Goal: Navigation & Orientation: Find specific page/section

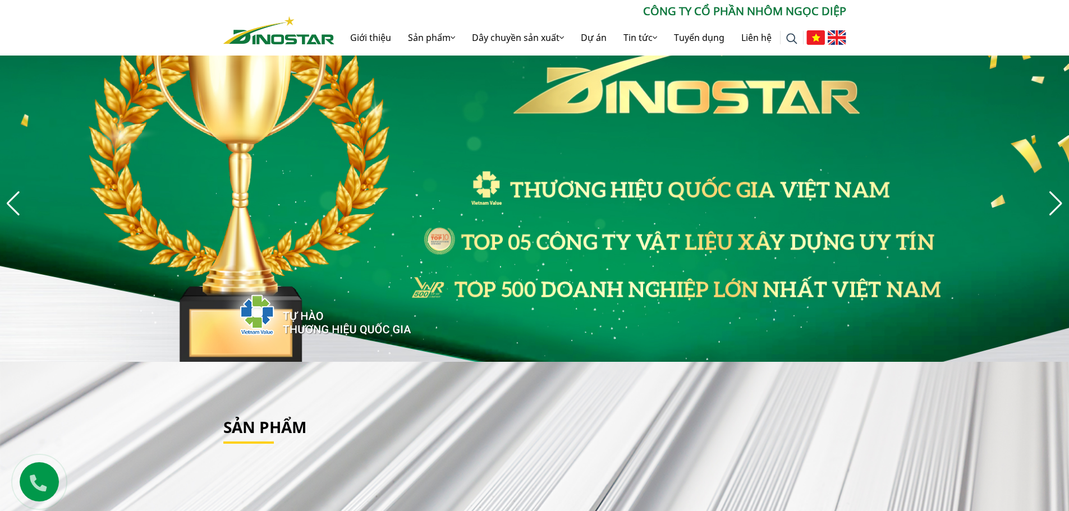
click at [836, 39] on img at bounding box center [837, 37] width 19 height 15
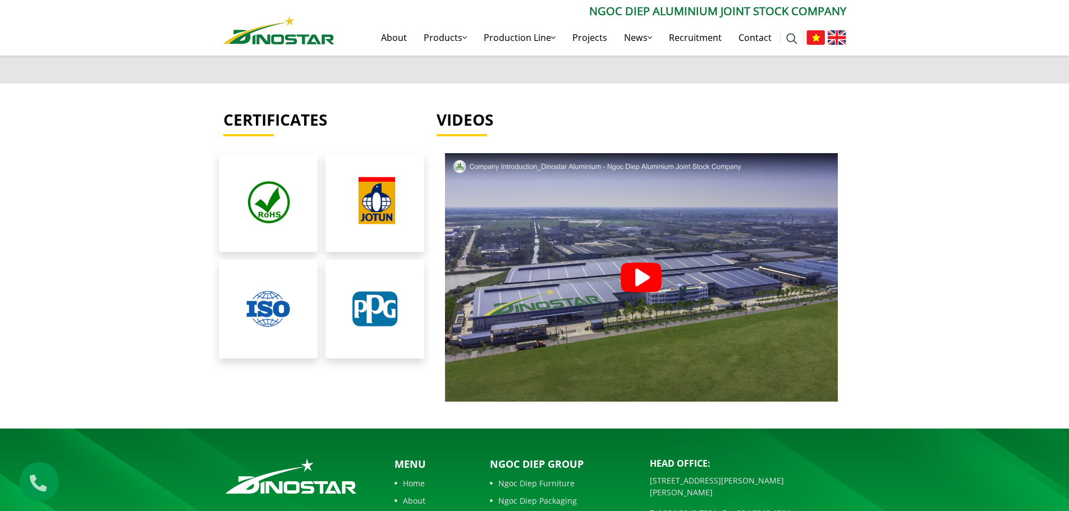
scroll to position [2551, 0]
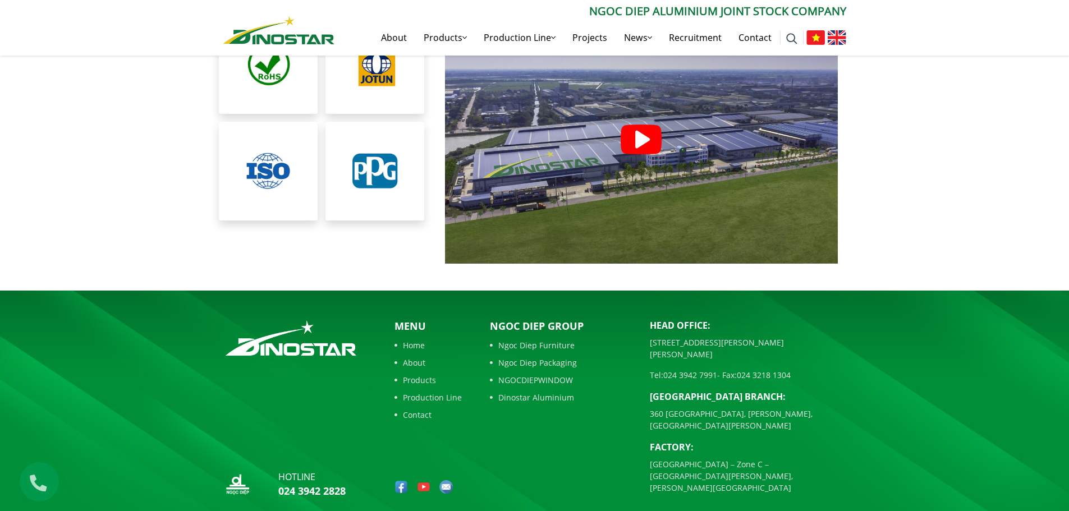
click at [426, 374] on link "Products" at bounding box center [428, 380] width 67 height 12
